Goal: Task Accomplishment & Management: Use online tool/utility

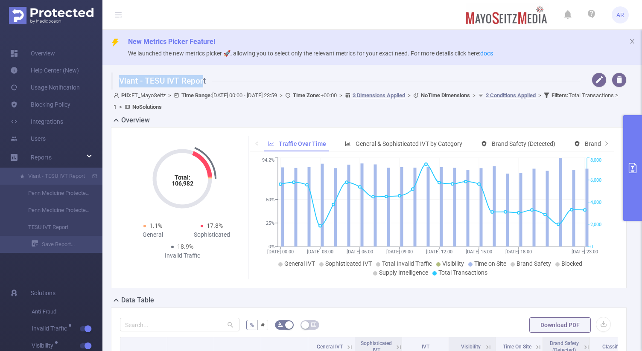
click at [632, 153] on button "primary" at bounding box center [632, 168] width 19 height 106
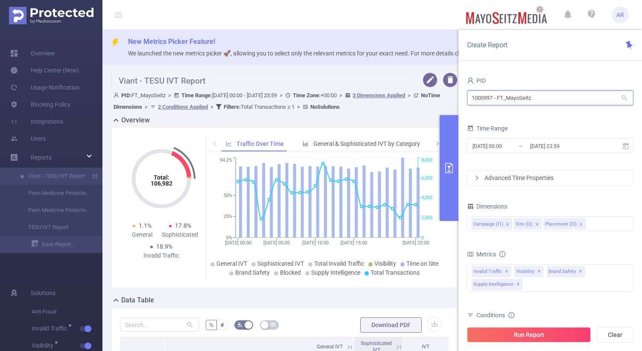
click at [502, 100] on input "1000997 - FT_MayoSeitz" at bounding box center [550, 97] width 166 height 15
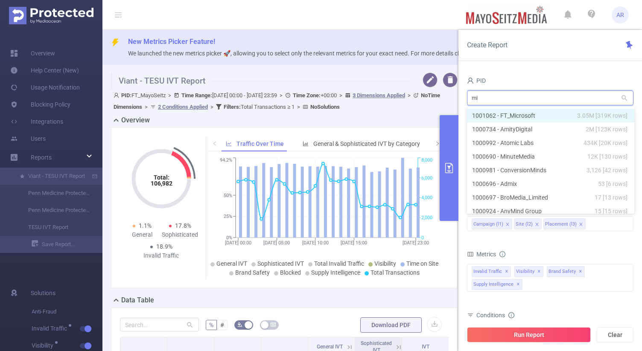
type input "mic"
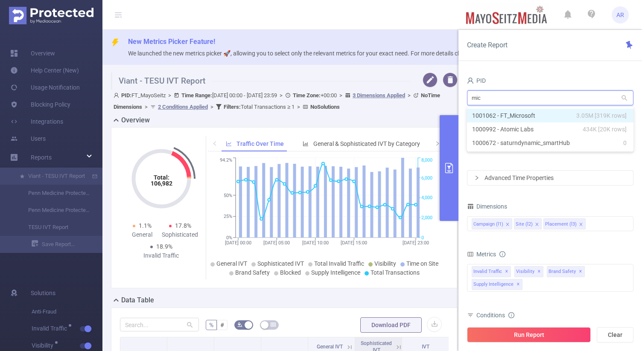
click at [506, 116] on li "1001062 - FT_Microsoft 3.05M [319K rows]" at bounding box center [550, 116] width 166 height 14
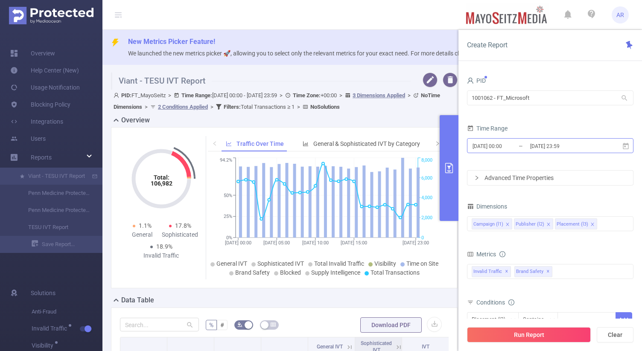
click at [552, 142] on input "[DATE] 23:59" at bounding box center [563, 146] width 69 height 12
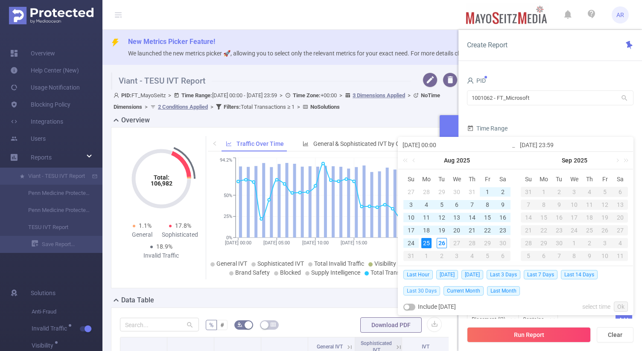
click at [422, 293] on span "Last 30 Days" at bounding box center [421, 290] width 37 height 9
type input "[DATE] 00:00"
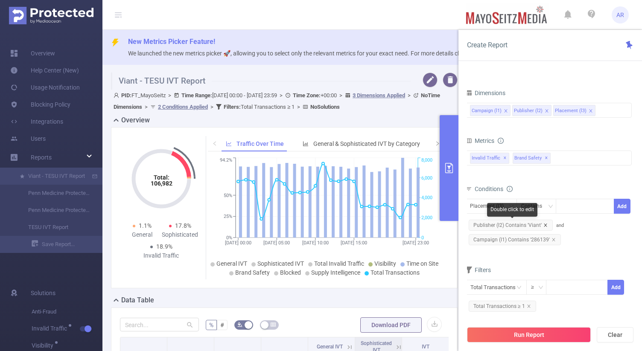
click at [543, 224] on icon "icon: close" at bounding box center [545, 225] width 4 height 4
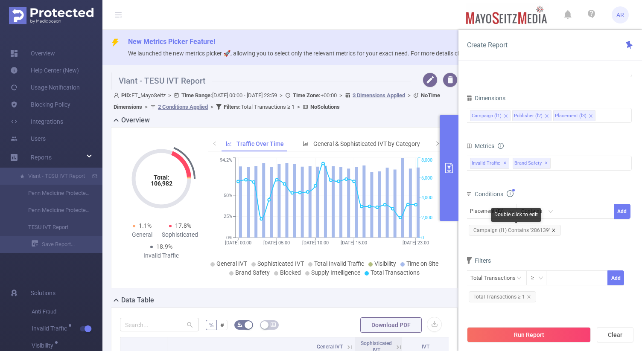
click at [552, 229] on icon "icon: close" at bounding box center [553, 230] width 4 height 4
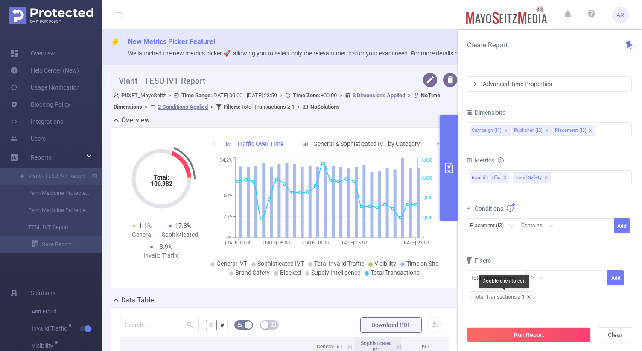
click at [527, 296] on icon "icon: close" at bounding box center [529, 297] width 4 height 4
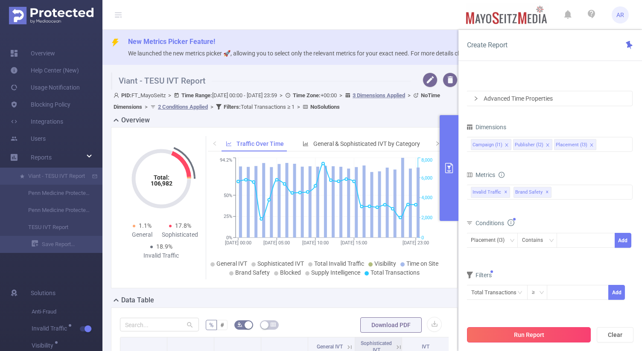
click at [520, 336] on button "Run Report" at bounding box center [529, 334] width 124 height 15
